Goal: Register for event/course

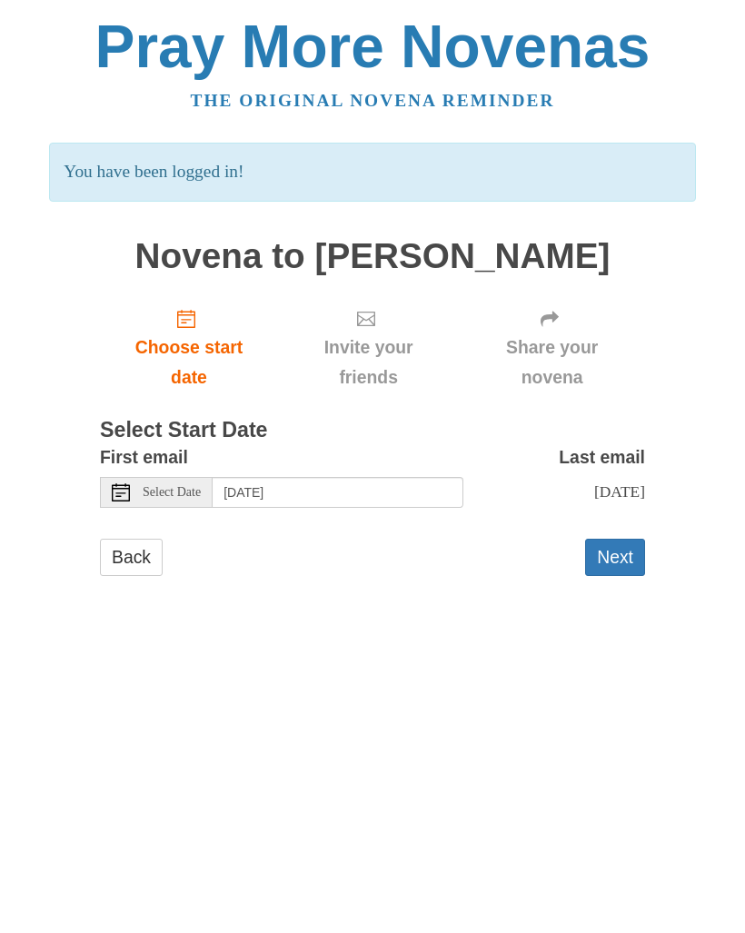
click at [169, 486] on span "Select Date" at bounding box center [172, 492] width 58 height 13
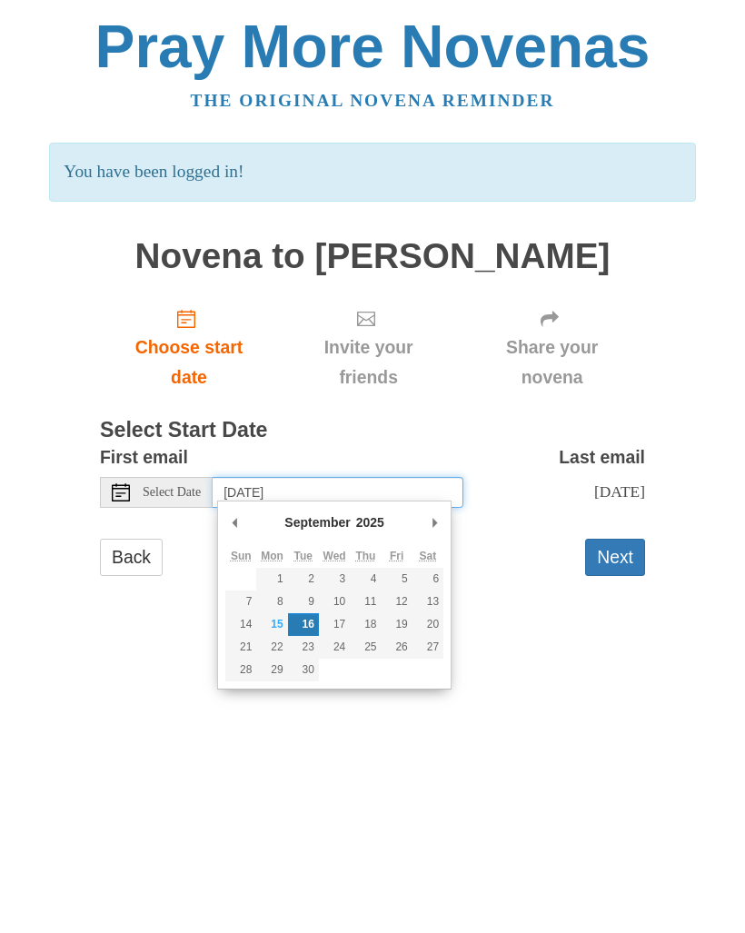
type input "[DATE]"
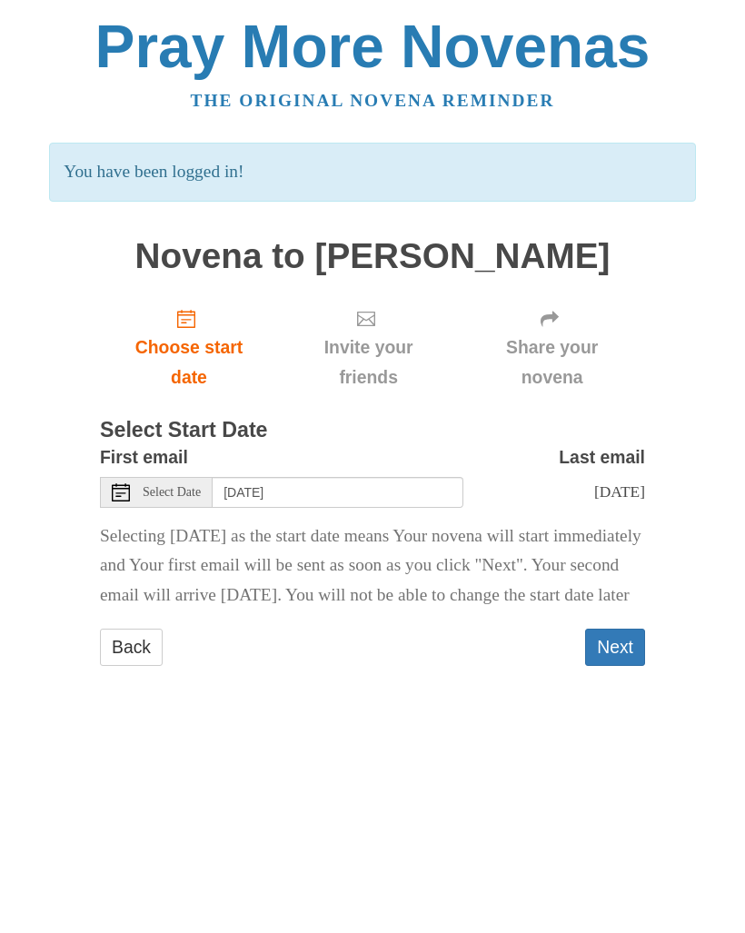
click at [594, 482] on span "[DATE]" at bounding box center [619, 491] width 51 height 18
click at [612, 666] on button "Next" at bounding box center [615, 647] width 60 height 37
click at [618, 666] on button "Next" at bounding box center [615, 647] width 60 height 37
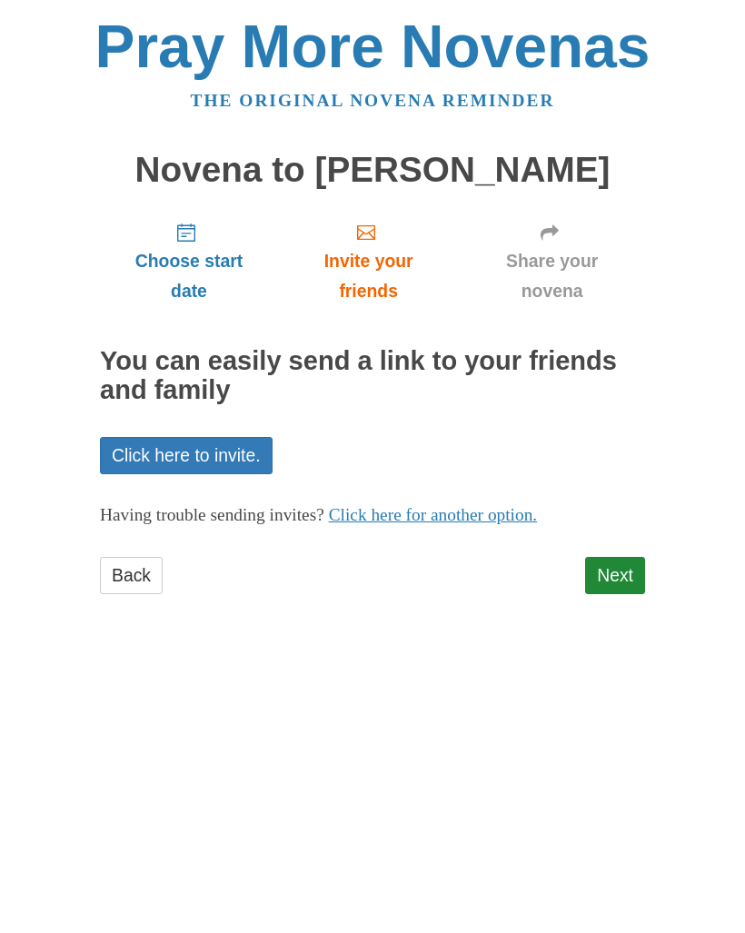
click at [620, 545] on div "Choose start date Invite your friends Share your novena You can easily send a l…" at bounding box center [372, 409] width 545 height 404
click at [607, 569] on link "Next" at bounding box center [615, 575] width 60 height 37
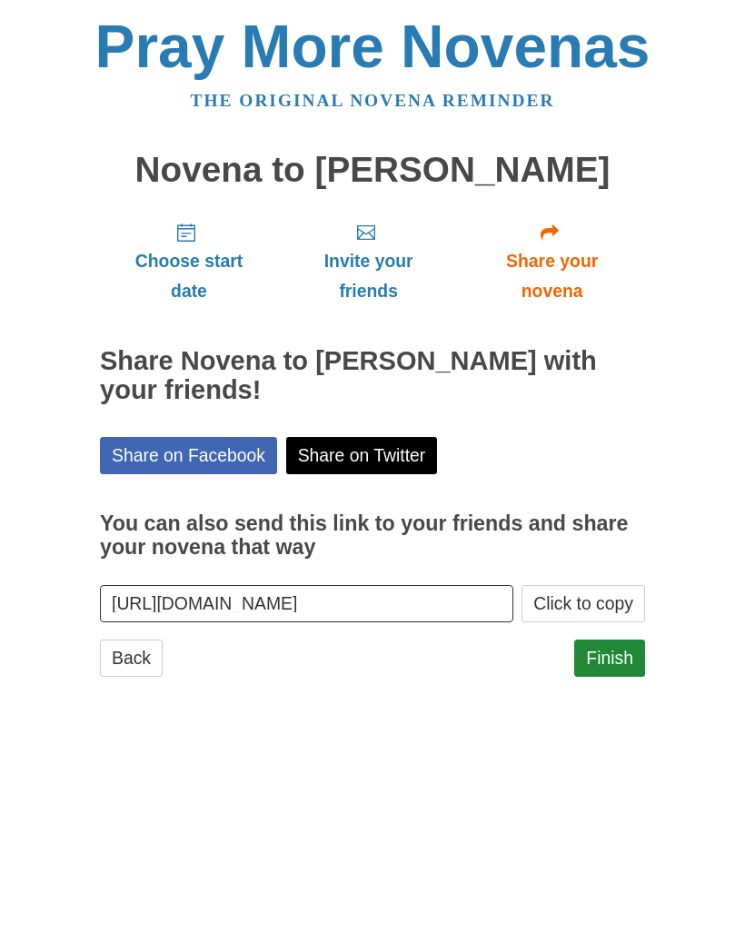
click at [607, 641] on link "Finish" at bounding box center [609, 657] width 71 height 37
